Goal: Information Seeking & Learning: Learn about a topic

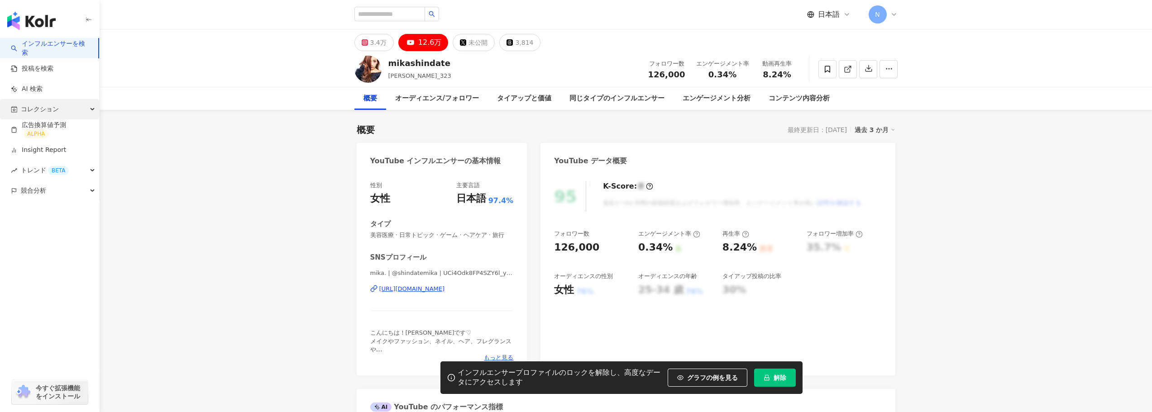
click at [69, 108] on div "コレクション" at bounding box center [49, 109] width 99 height 20
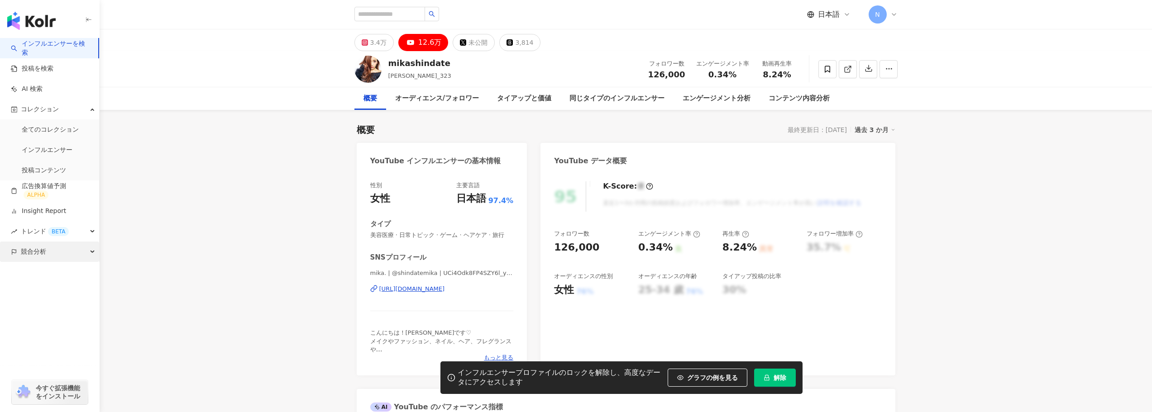
click at [69, 257] on div "競合分析" at bounding box center [49, 252] width 99 height 20
click at [69, 227] on div "トレンド BETA" at bounding box center [49, 231] width 99 height 20
click at [69, 252] on link "ハッシュタグランク" at bounding box center [50, 252] width 57 height 9
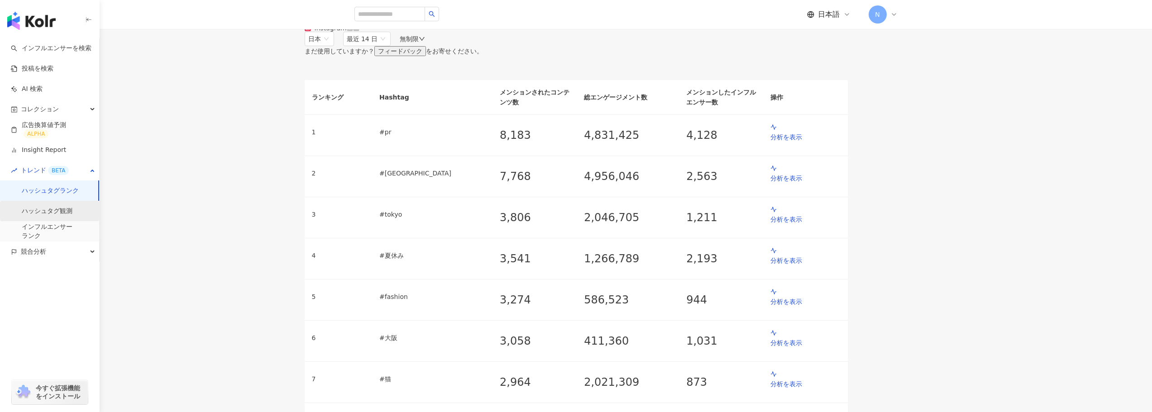
click at [72, 211] on link "ハッシュタグ観測" at bounding box center [47, 211] width 51 height 9
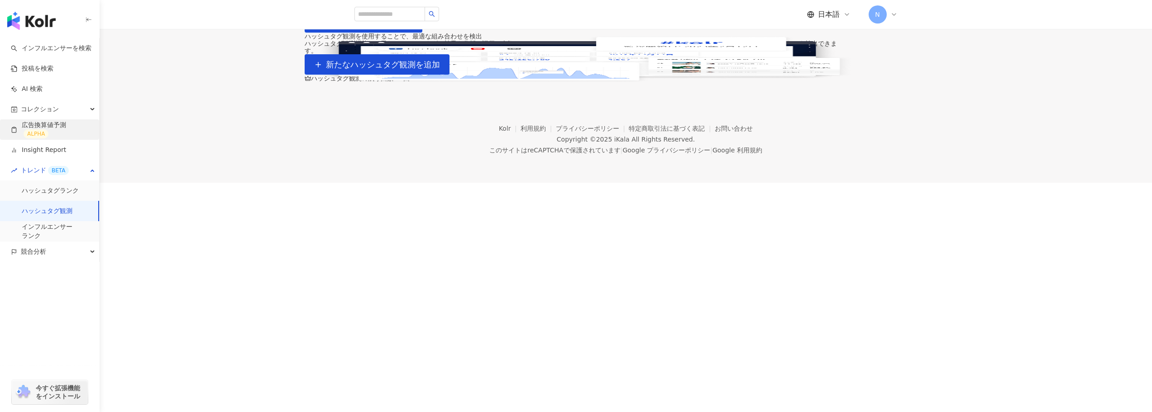
click at [67, 139] on link "広告換算値予測 ALPHA" at bounding box center [51, 130] width 81 height 18
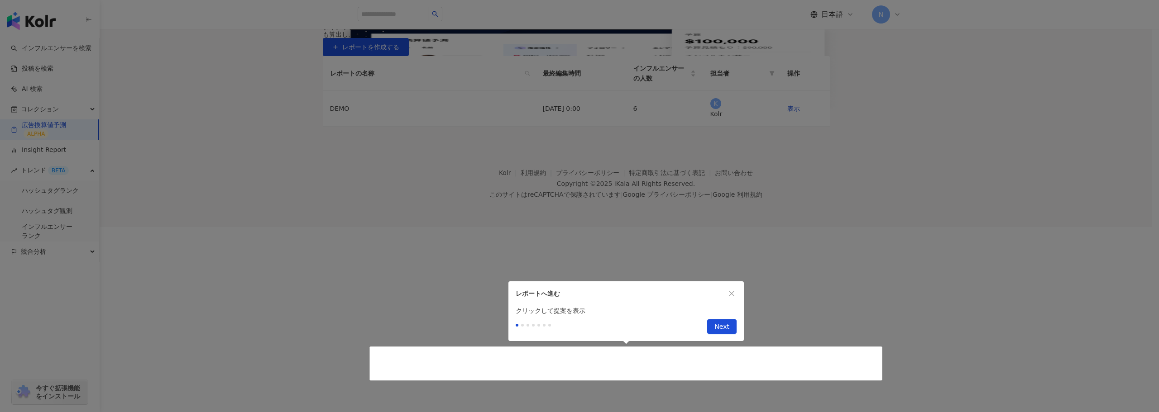
click at [67, 227] on div at bounding box center [576, 227] width 1152 height 0
click at [734, 290] on button "button" at bounding box center [732, 294] width 10 height 10
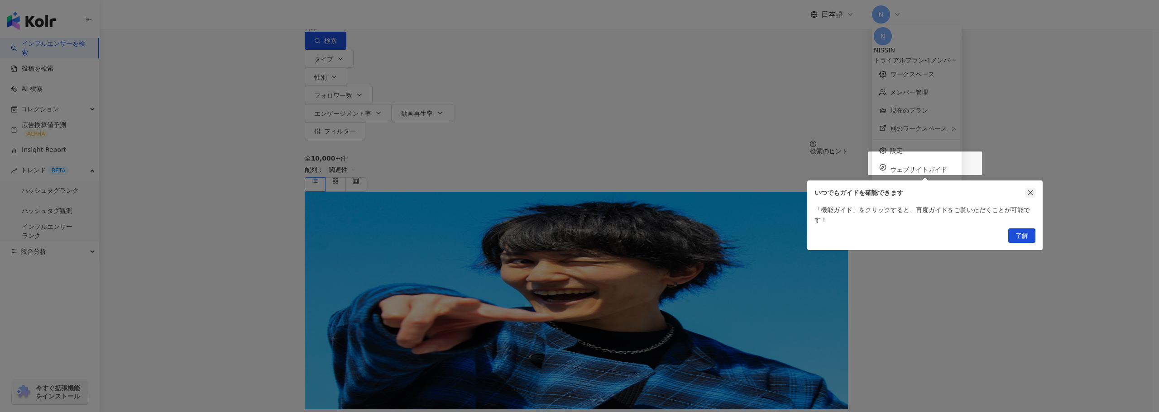
click at [1033, 194] on button "button" at bounding box center [1030, 193] width 10 height 10
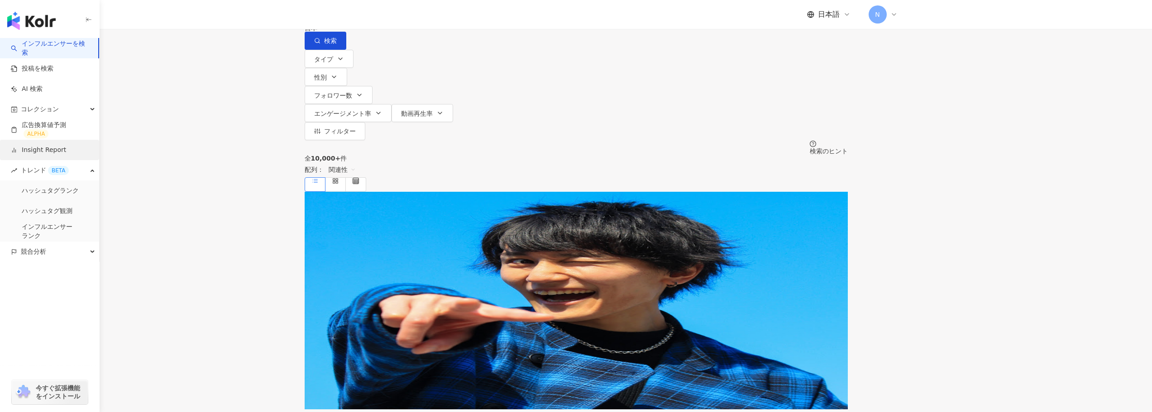
click at [50, 149] on link "Insight Report" at bounding box center [38, 150] width 55 height 9
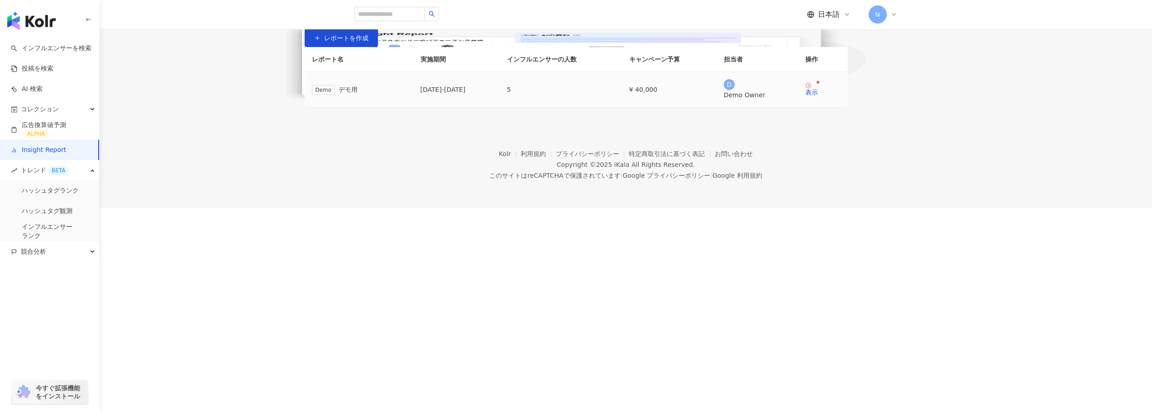
click at [622, 108] on td "5" at bounding box center [561, 90] width 122 height 36
click at [490, 95] on div "2025/03/01 - 2025/04/01" at bounding box center [457, 90] width 72 height 10
click at [818, 96] on div "表示" at bounding box center [811, 92] width 13 height 6
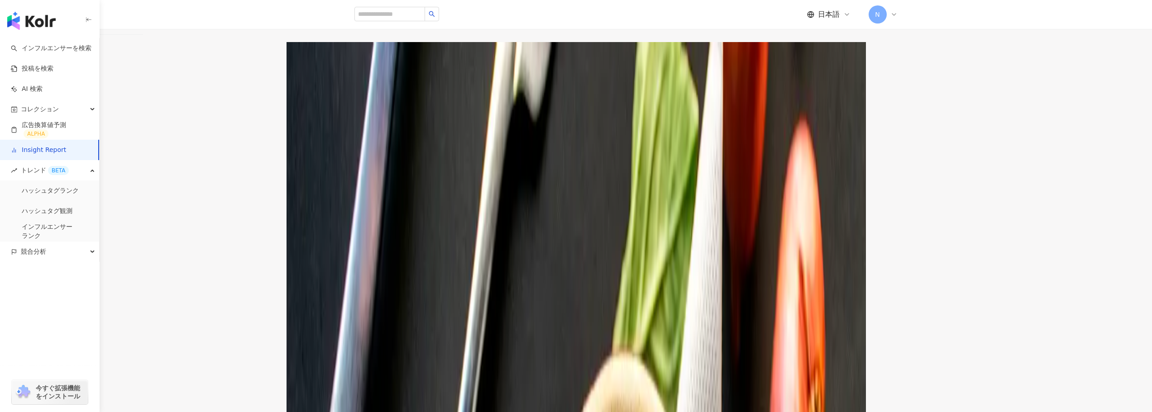
scroll to position [24, 0]
click at [91, 30] on div "投稿一覧" at bounding box center [77, 25] width 25 height 10
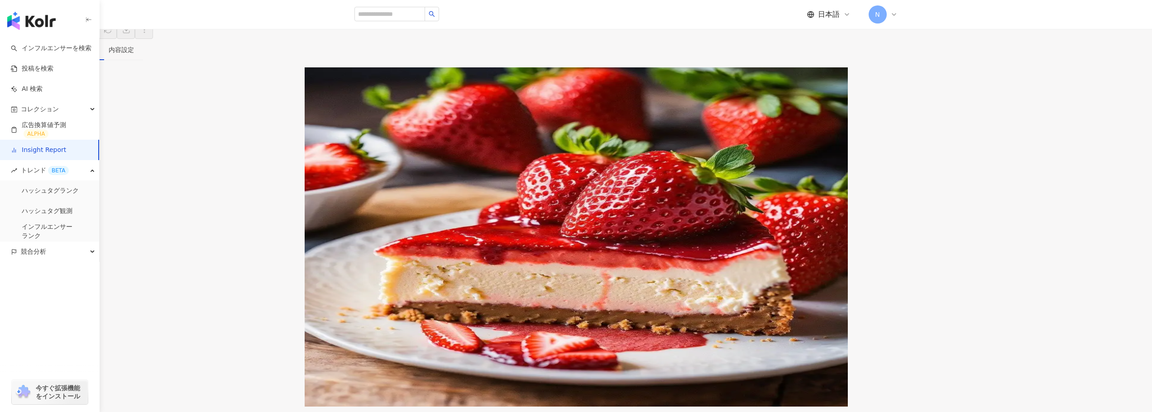
click at [276, 184] on main "Insight Report デモ用 デモ用 インフルエンサーを追加 レポート概要 投稿一覧 内容設定 タイアップ内容 （10） SNSプラットフォーム ( …" at bounding box center [576, 203] width 1152 height 407
click at [308, 239] on main "Insight Report デモ用 デモ用 インフルエンサーを追加 レポート概要 投稿一覧 内容設定 タイアップ内容 （10） SNSプラットフォーム ( …" at bounding box center [576, 203] width 1152 height 407
click at [46, 10] on link "Insight Report" at bounding box center [22, 5] width 48 height 10
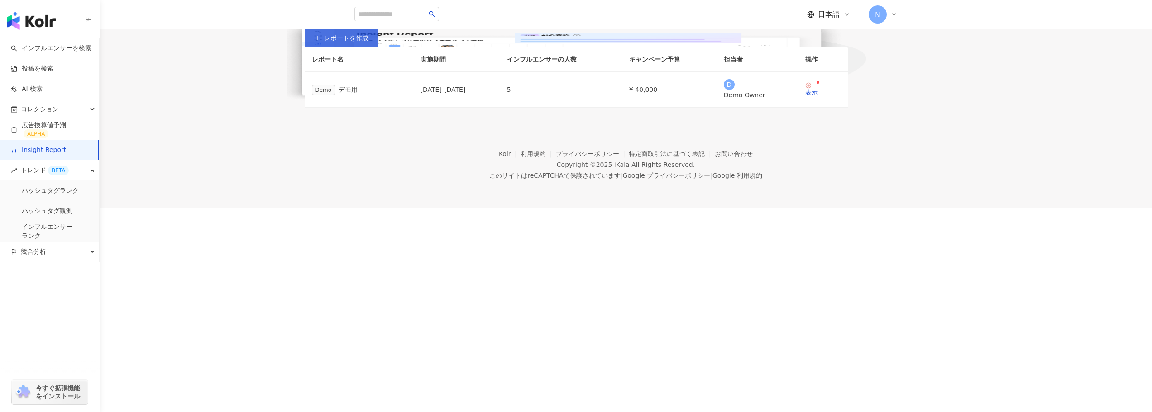
click at [378, 47] on button "レポートを作成" at bounding box center [341, 38] width 73 height 18
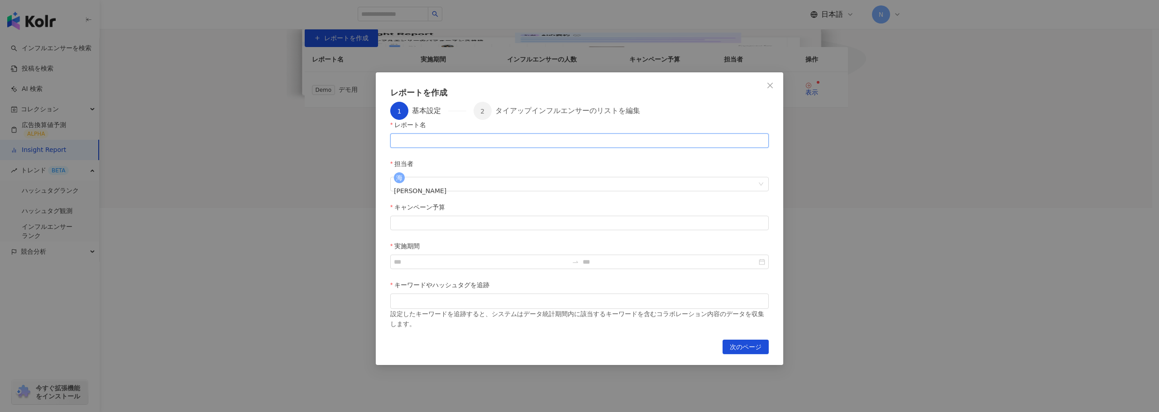
click at [497, 148] on input "レポート名" at bounding box center [579, 141] width 378 height 14
click at [768, 89] on button "Close" at bounding box center [770, 86] width 18 height 18
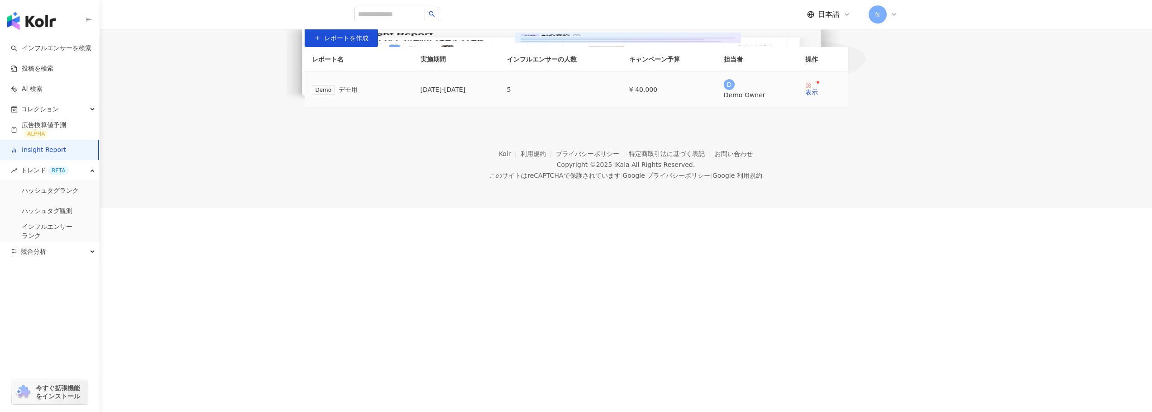
click at [848, 108] on td "表示" at bounding box center [823, 90] width 50 height 36
click at [818, 96] on div "表示" at bounding box center [811, 92] width 13 height 6
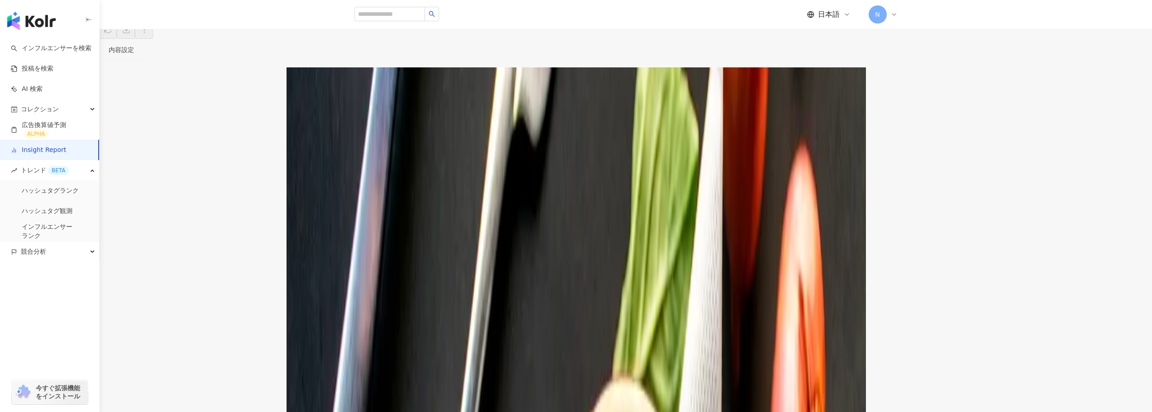
click at [91, 55] on div "投稿一覧" at bounding box center [77, 50] width 25 height 10
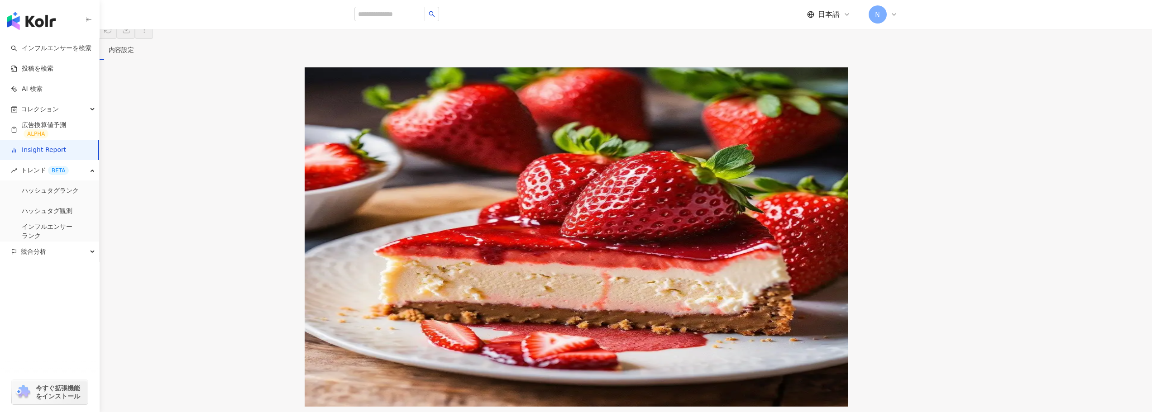
click at [441, 232] on img at bounding box center [576, 237] width 543 height 340
click at [543, 201] on div "普段はあまり声を出さないけど、 一生懸命生活してる。 4月のレッスン｜ 《シェフ特製パイ実習》 《基礎スイーツ講座》" at bounding box center [511, 179] width 119 height 44
click at [518, 215] on img at bounding box center [576, 237] width 543 height 340
click at [520, 149] on div "フードジャーニー" at bounding box center [511, 143] width 119 height 12
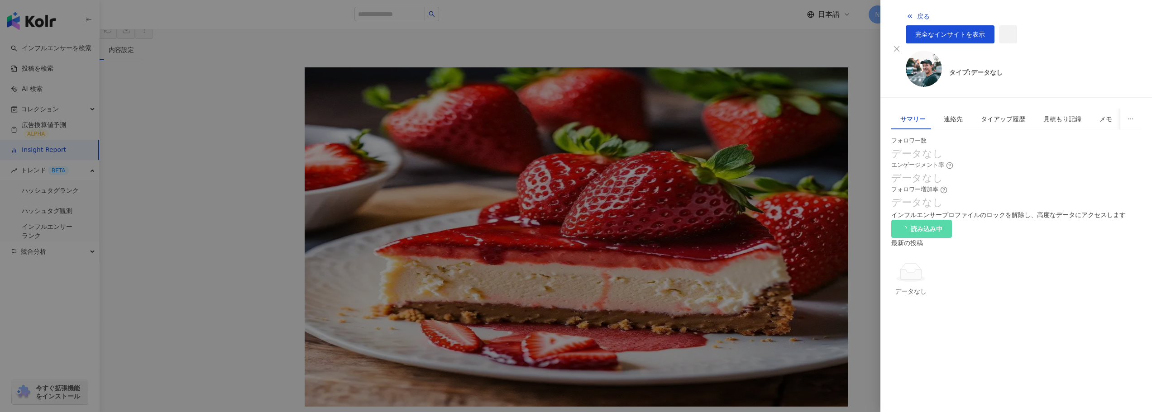
click at [810, 115] on div at bounding box center [576, 206] width 1152 height 412
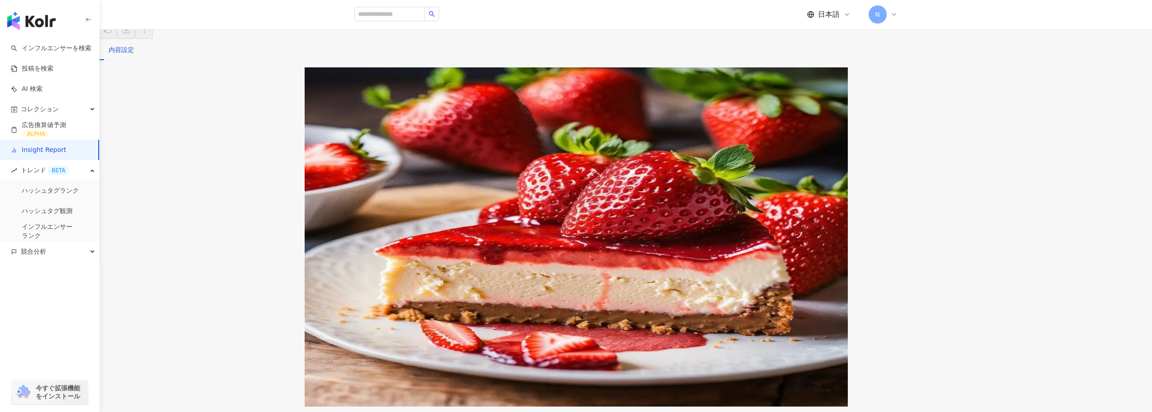
click at [134, 55] on div "内容設定" at bounding box center [121, 50] width 25 height 10
